Goal: Information Seeking & Learning: Learn about a topic

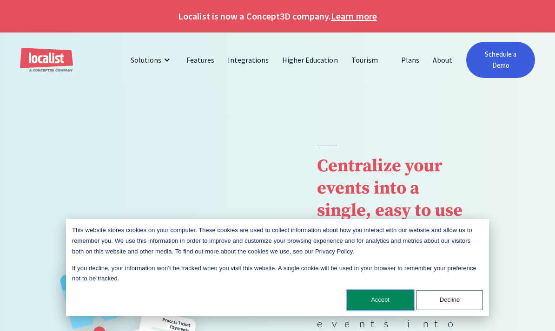
click at [409, 299] on button "Accept" at bounding box center [380, 300] width 66 height 20
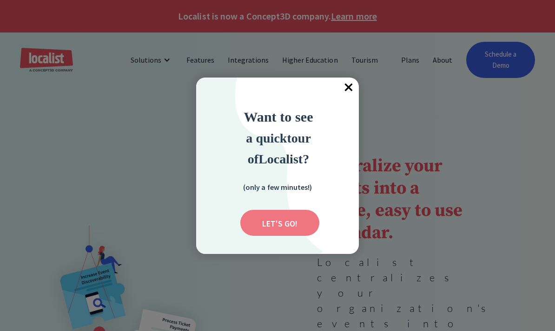
click at [296, 222] on input "Submit" at bounding box center [279, 223] width 79 height 26
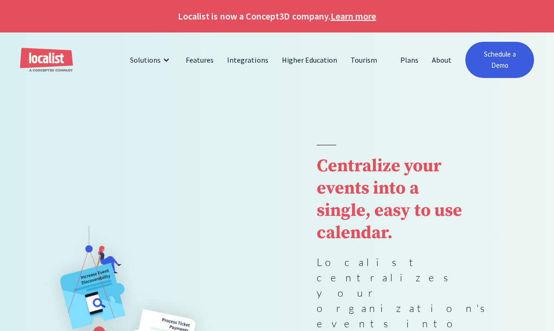
click at [343, 20] on link "Learn more" at bounding box center [354, 16] width 46 height 14
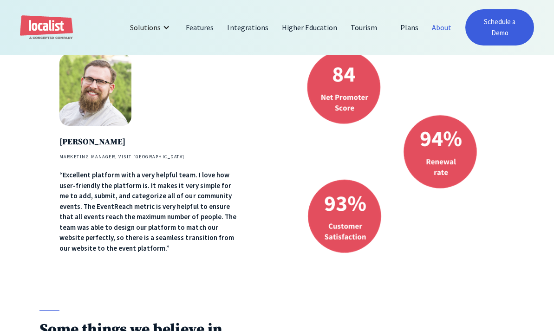
scroll to position [469, 0]
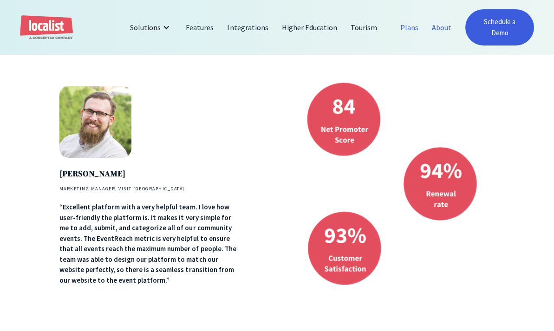
click at [414, 24] on link "Plans" at bounding box center [410, 27] width 32 height 22
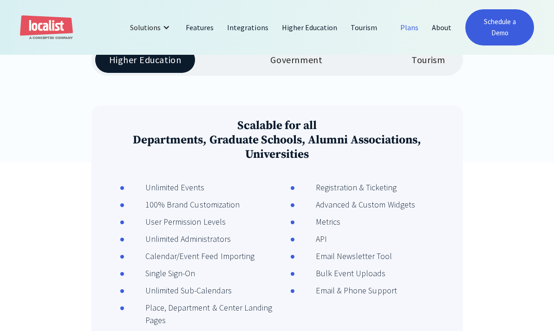
scroll to position [198, 0]
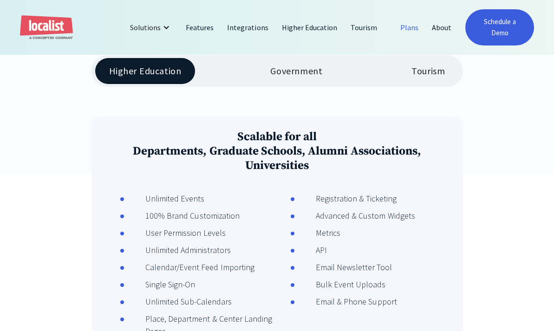
click at [429, 66] on div "Tourism" at bounding box center [428, 71] width 33 height 11
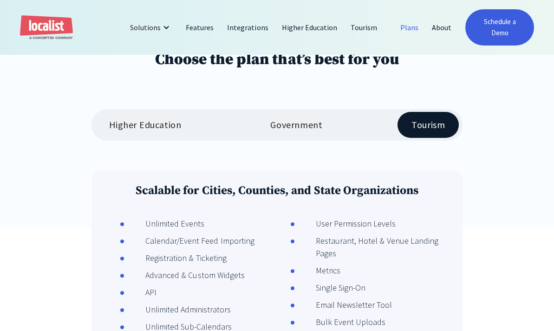
scroll to position [0, 0]
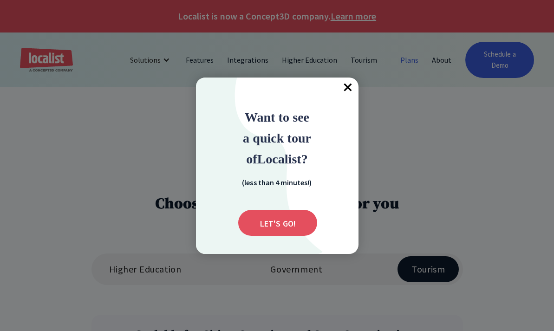
click at [347, 90] on span "×" at bounding box center [348, 88] width 20 height 20
